Goal: Task Accomplishment & Management: Manage account settings

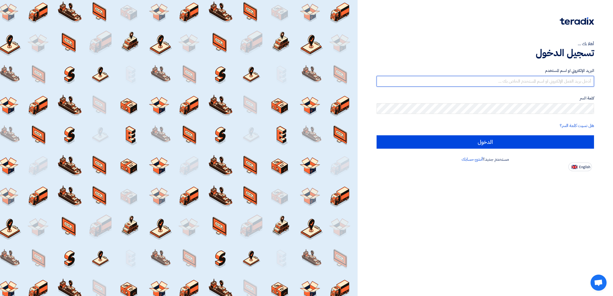
click at [416, 83] on input "text" at bounding box center [486, 81] width 218 height 11
type input "[EMAIL_ADDRESS][DOMAIN_NAME]"
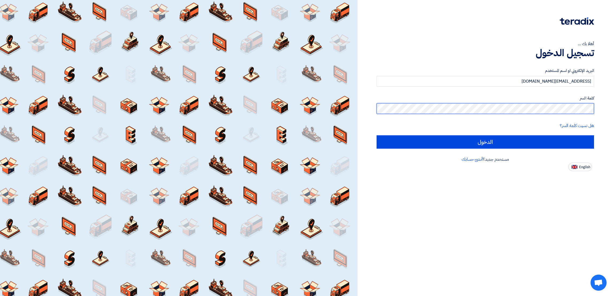
click at [377, 135] on input "الدخول" at bounding box center [486, 141] width 218 height 13
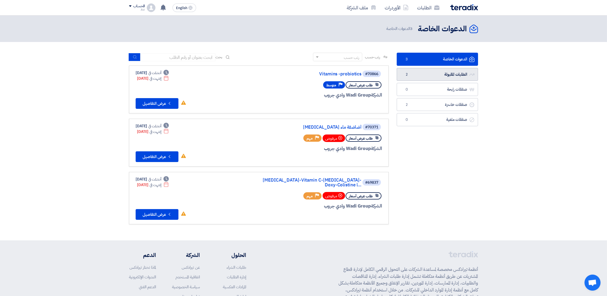
drag, startPoint x: 468, startPoint y: 78, endPoint x: 436, endPoint y: 78, distance: 31.8
click at [436, 78] on link "الطلبات المقبولة الطلبات المقبولة 2" at bounding box center [437, 74] width 81 height 13
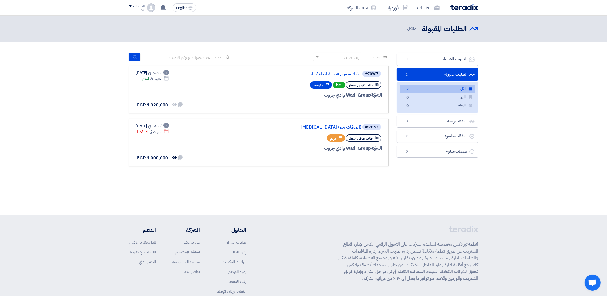
drag, startPoint x: 607, startPoint y: 98, endPoint x: 614, endPoint y: 83, distance: 17.1
click at [433, 9] on link "الطلبات" at bounding box center [428, 7] width 31 height 13
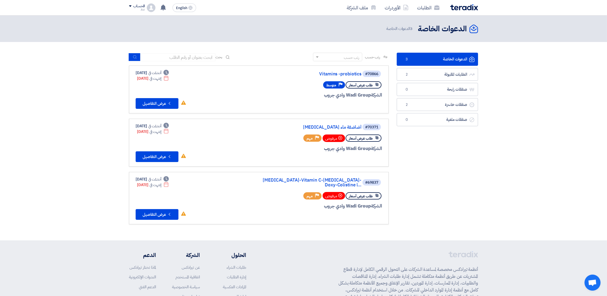
drag, startPoint x: 593, startPoint y: 0, endPoint x: 557, endPoint y: 54, distance: 64.9
click at [557, 54] on section "الدعوات الخاصة الدعوات الخاصة 3 الطلبات المقبولة الطلبات المقبولة 2 صفقات رابحة…" at bounding box center [303, 141] width 607 height 199
click at [437, 78] on link "الطلبات المقبولة الطلبات المقبولة 2" at bounding box center [437, 74] width 81 height 13
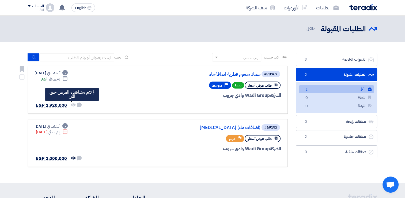
drag, startPoint x: 477, startPoint y: 1, endPoint x: 73, endPoint y: 104, distance: 417.0
click at [73, 104] on use at bounding box center [73, 104] width 5 height 3
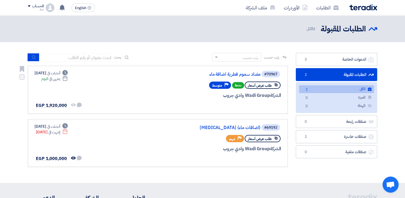
click at [259, 94] on div "الشركة Wadi Group وادي جروب" at bounding box center [216, 95] width 129 height 7
click at [325, 8] on link "الطلبات" at bounding box center [327, 7] width 31 height 13
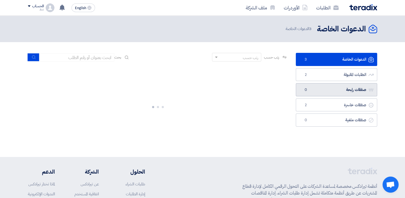
click at [319, 92] on link "صفقات رابحة صفقات رابحة 0" at bounding box center [336, 89] width 81 height 13
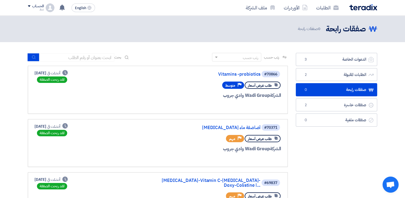
click at [328, 81] on ul "الدعوات الخاصة الدعوات الخاصة 3 الطلبات المقبولة الطلبات المقبولة 2 صفقات رابحة…" at bounding box center [336, 90] width 81 height 74
click at [348, 80] on link "الطلبات المقبولة الطلبات المقبولة 2" at bounding box center [336, 74] width 81 height 13
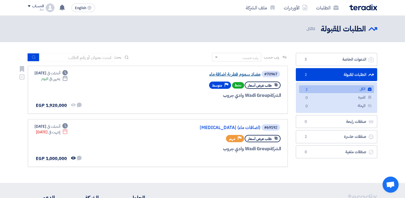
click at [229, 73] on link "مضاد سموم فطرية اضافة ماء" at bounding box center [206, 74] width 107 height 5
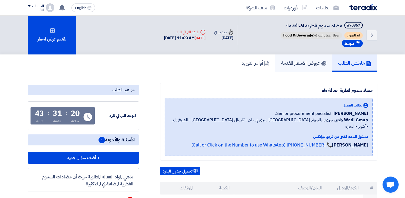
click at [321, 54] on link "عروض الأسعار المقدمة" at bounding box center [303, 62] width 57 height 17
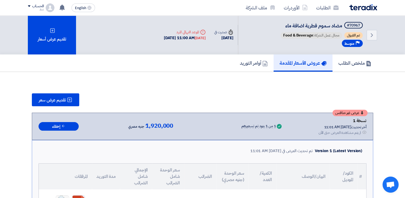
drag, startPoint x: 321, startPoint y: 54, endPoint x: 314, endPoint y: 69, distance: 16.2
click at [314, 69] on link "عروض الأسعار المقدمة" at bounding box center [303, 62] width 59 height 17
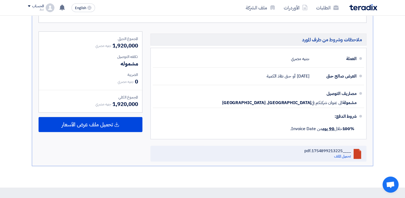
scroll to position [204, 0]
